Goal: Communication & Community: Answer question/provide support

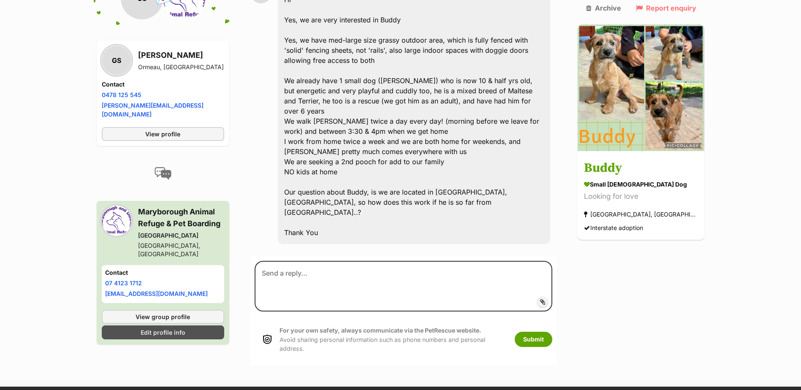
scroll to position [282, 0]
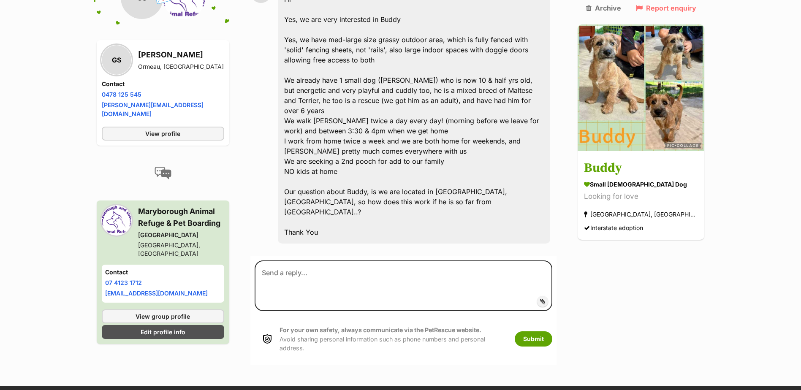
click at [548, 296] on label "Add attachment" at bounding box center [542, 301] width 11 height 11
click at [0, 0] on input "Add attachment" at bounding box center [0, 0] width 0 height 0
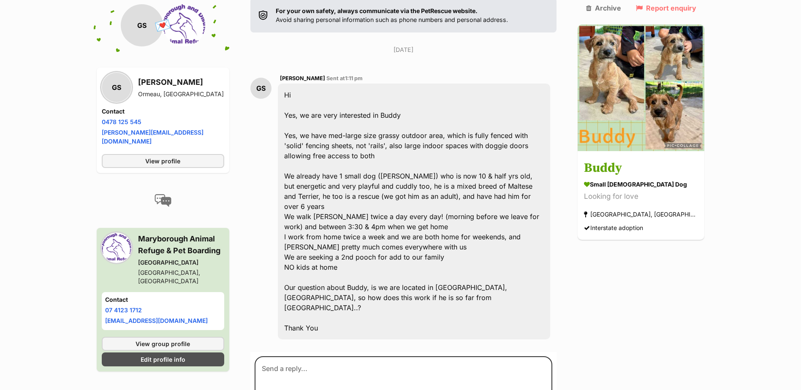
scroll to position [186, 0]
click at [299, 356] on textarea at bounding box center [404, 381] width 298 height 51
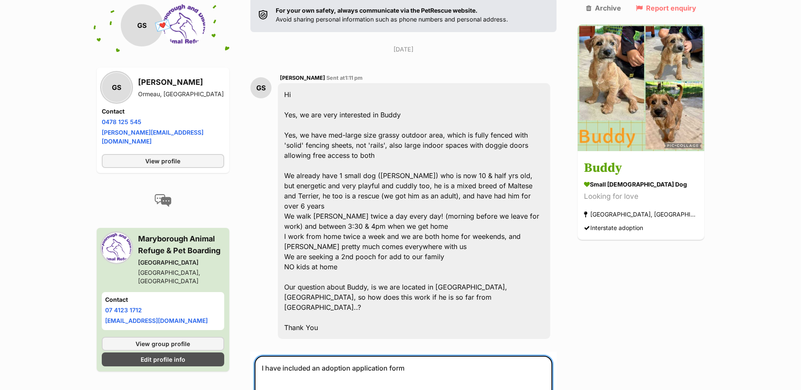
click at [411, 356] on textarea "I have included an adoption application form" at bounding box center [404, 381] width 298 height 51
drag, startPoint x: 268, startPoint y: 326, endPoint x: 410, endPoint y: 329, distance: 142.0
click at [410, 356] on textarea "I have included an adoption application form" at bounding box center [404, 381] width 298 height 51
click at [405, 356] on textarea "I have included an adoption application form" at bounding box center [404, 381] width 298 height 51
click at [409, 356] on textarea "I have included an adoption application form" at bounding box center [404, 381] width 298 height 51
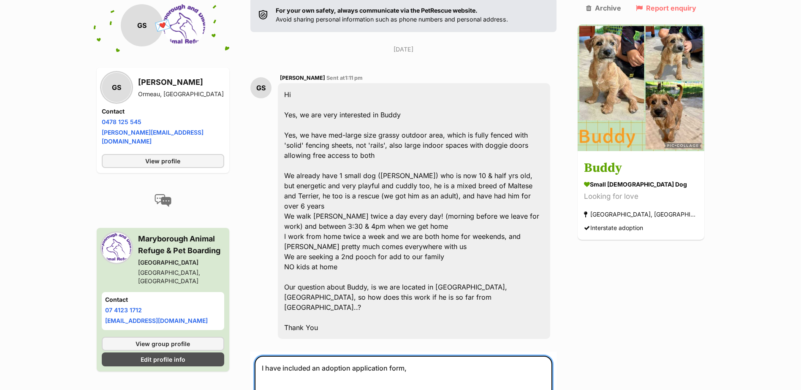
click at [270, 356] on textarea "I have included an adoption application form," at bounding box center [404, 381] width 298 height 51
click at [536, 356] on textarea "We are taking applicaitons today before making a decision, we do alot of distan…" at bounding box center [404, 381] width 298 height 51
click at [529, 356] on textarea "We are taking applicaitons today before making a decision, we do alot of distan…" at bounding box center [404, 381] width 298 height 51
drag, startPoint x: 328, startPoint y: 332, endPoint x: 324, endPoint y: 326, distance: 6.4
drag, startPoint x: 413, startPoint y: 338, endPoint x: 388, endPoint y: 337, distance: 25.4
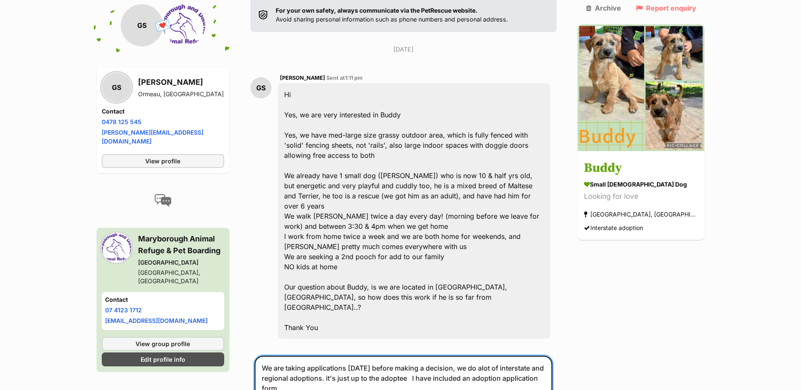
click at [388, 356] on textarea "We are taking applications today before making a decision, we do alot of inters…" at bounding box center [404, 381] width 298 height 51
drag, startPoint x: 417, startPoint y: 336, endPoint x: 406, endPoint y: 333, distance: 11.9
click at [406, 356] on textarea "We are taking applications today before making a decision, we do alot of inters…" at bounding box center [404, 381] width 298 height 51
click at [479, 356] on textarea "We are taking applications today before making a decision, we do alot of inters…" at bounding box center [404, 381] width 298 height 51
click at [329, 356] on textarea "We are taking applications today before making a decision, we do alot of inters…" at bounding box center [404, 381] width 298 height 51
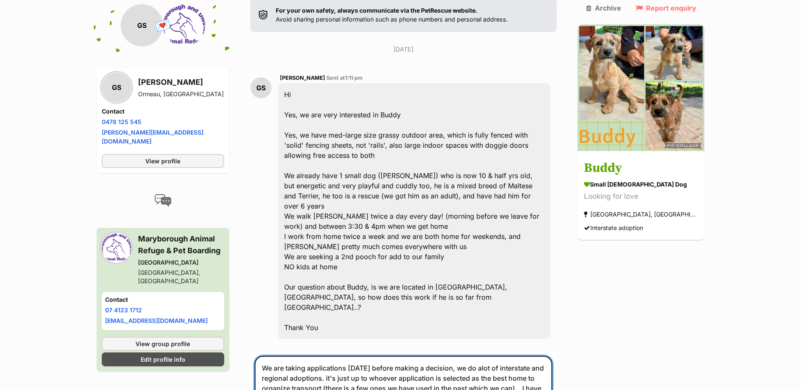
drag, startPoint x: 520, startPoint y: 348, endPoint x: 332, endPoint y: 346, distance: 188.0
click at [332, 356] on textarea "We are taking applications today before making a decision, we do alot of inters…" at bounding box center [404, 383] width 298 height 55
click at [335, 356] on textarea "We are taking applications today before making a decision, we do alot of inters…" at bounding box center [404, 381] width 298 height 51
click at [500, 356] on textarea "We are taking applications today before making a decision, we do alot of inters…" at bounding box center [404, 381] width 298 height 51
click at [327, 356] on textarea "We are taking applications today before making a decision, we do a lot of inter…" at bounding box center [404, 381] width 298 height 51
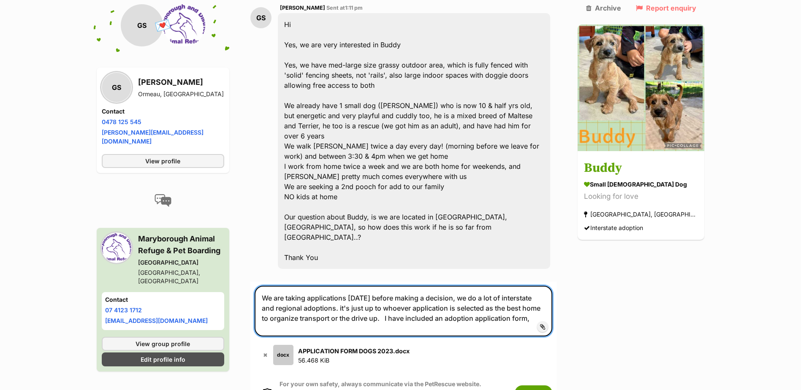
scroll to position [257, 0]
type textarea "We are taking applications [DATE] before making a decision, we do a lot of inte…"
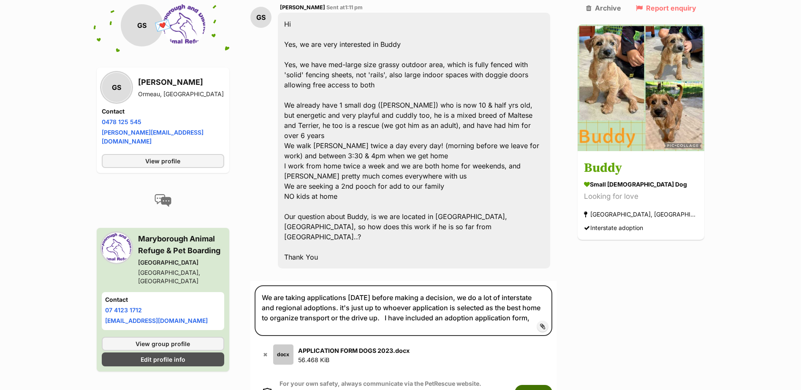
click at [553, 385] on button "Submit" at bounding box center [534, 392] width 38 height 15
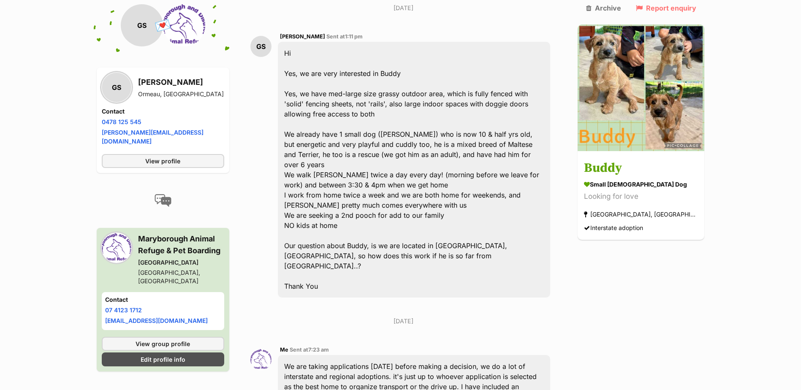
scroll to position [227, 0]
